Goal: Register for event/course

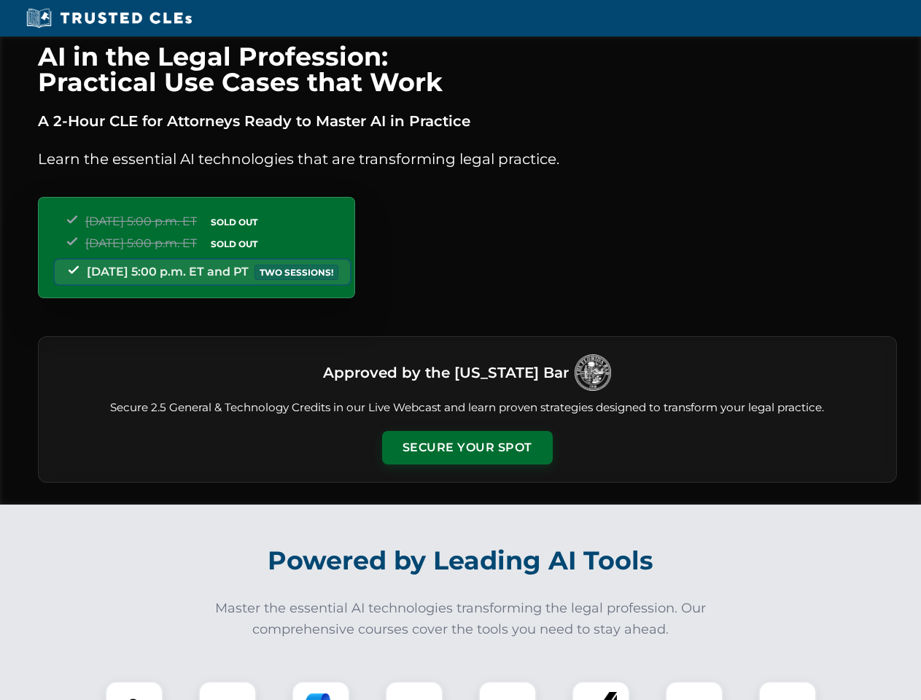
click at [467, 448] on button "Secure Your Spot" at bounding box center [467, 448] width 171 height 34
click at [134, 691] on img at bounding box center [134, 710] width 42 height 42
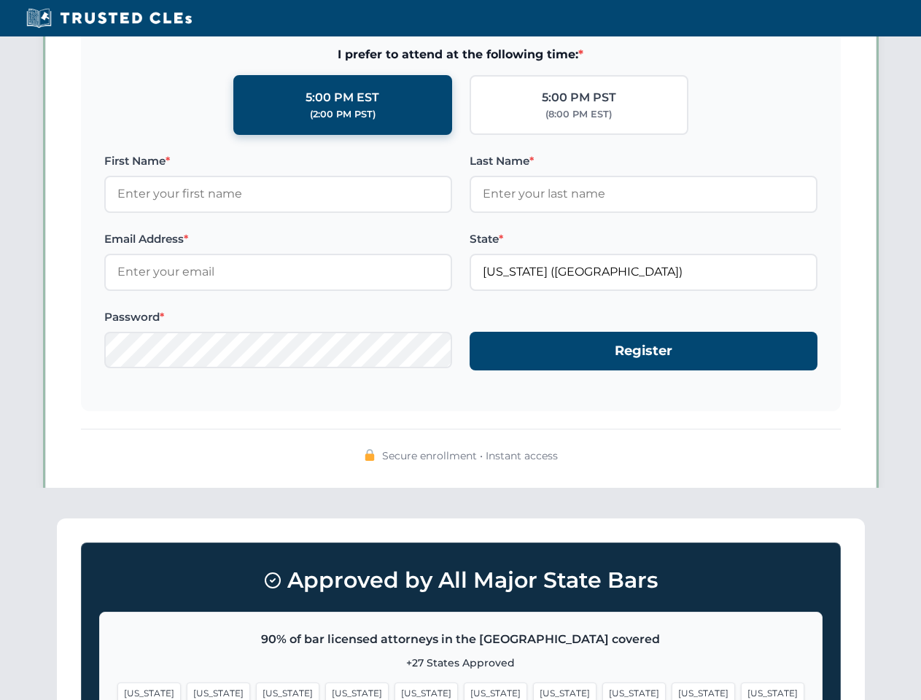
click at [533, 691] on span "[US_STATE]" at bounding box center [564, 693] width 63 height 21
click at [672, 691] on span "[US_STATE]" at bounding box center [703, 693] width 63 height 21
